Goal: Find specific page/section: Find specific page/section

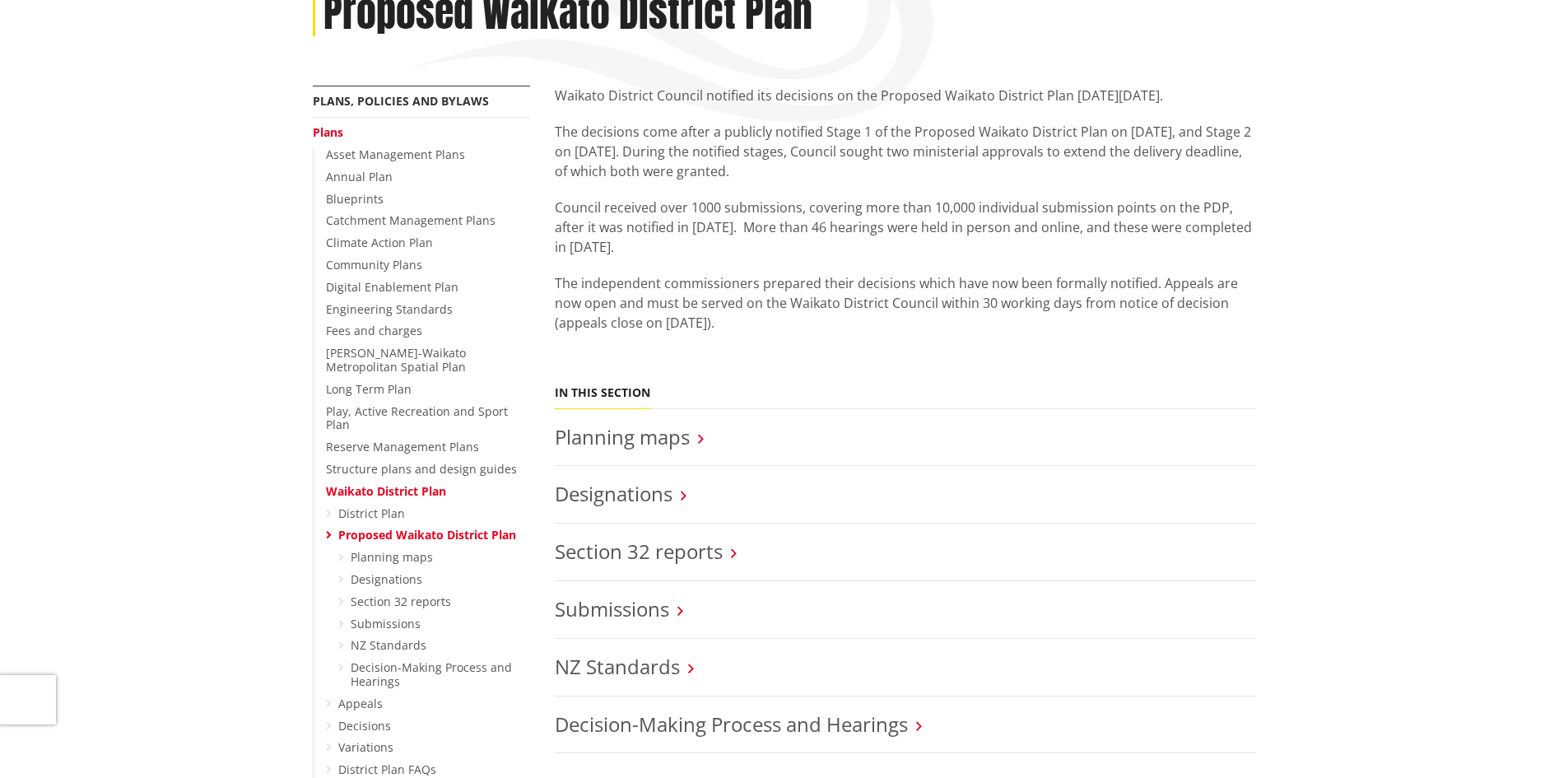
scroll to position [246, 0]
click at [643, 435] on link "Planning maps" at bounding box center [621, 437] width 135 height 27
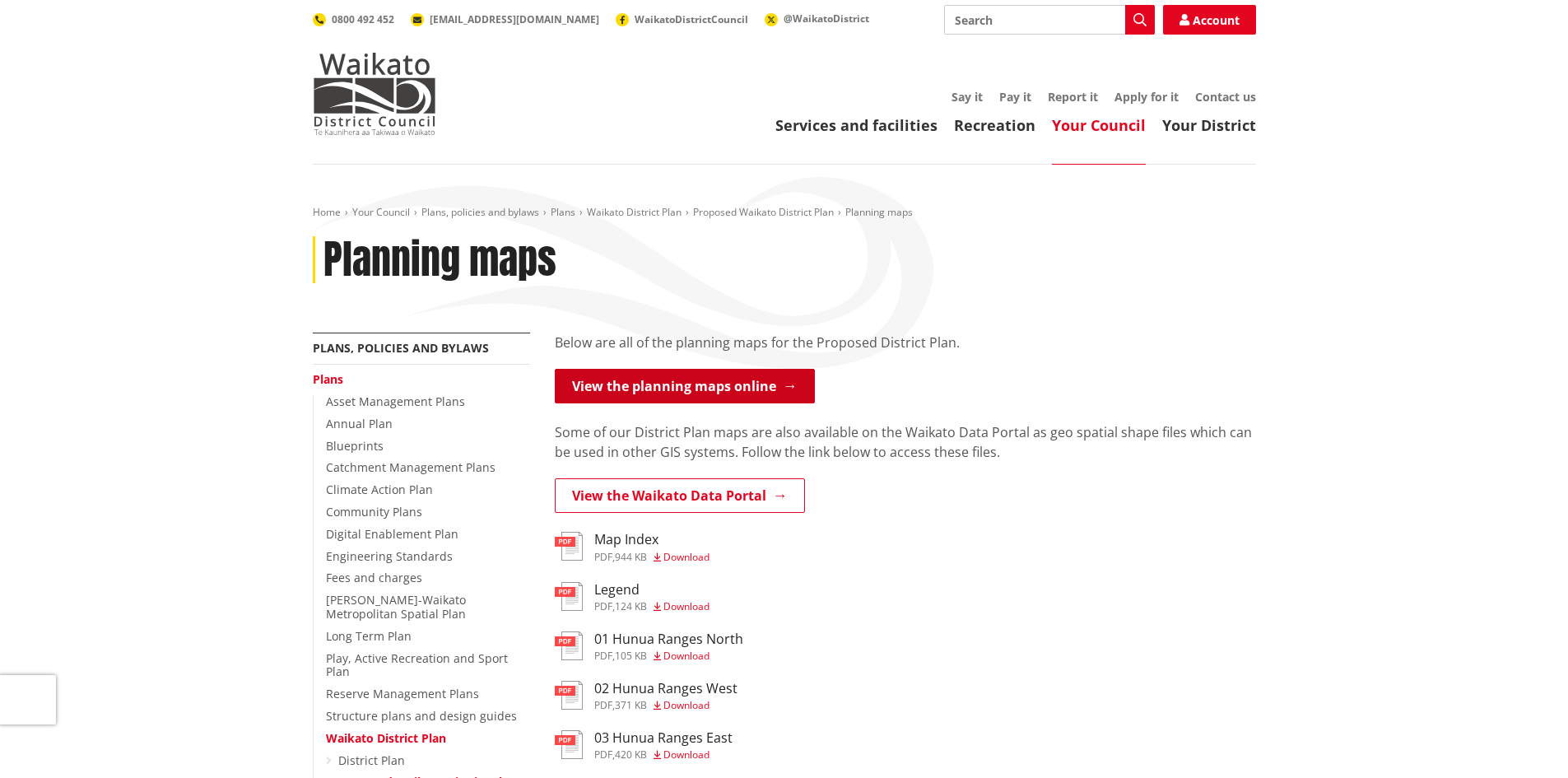
click at [702, 386] on link "View the planning maps online" at bounding box center [684, 386] width 260 height 35
